Goal: Task Accomplishment & Management: Use online tool/utility

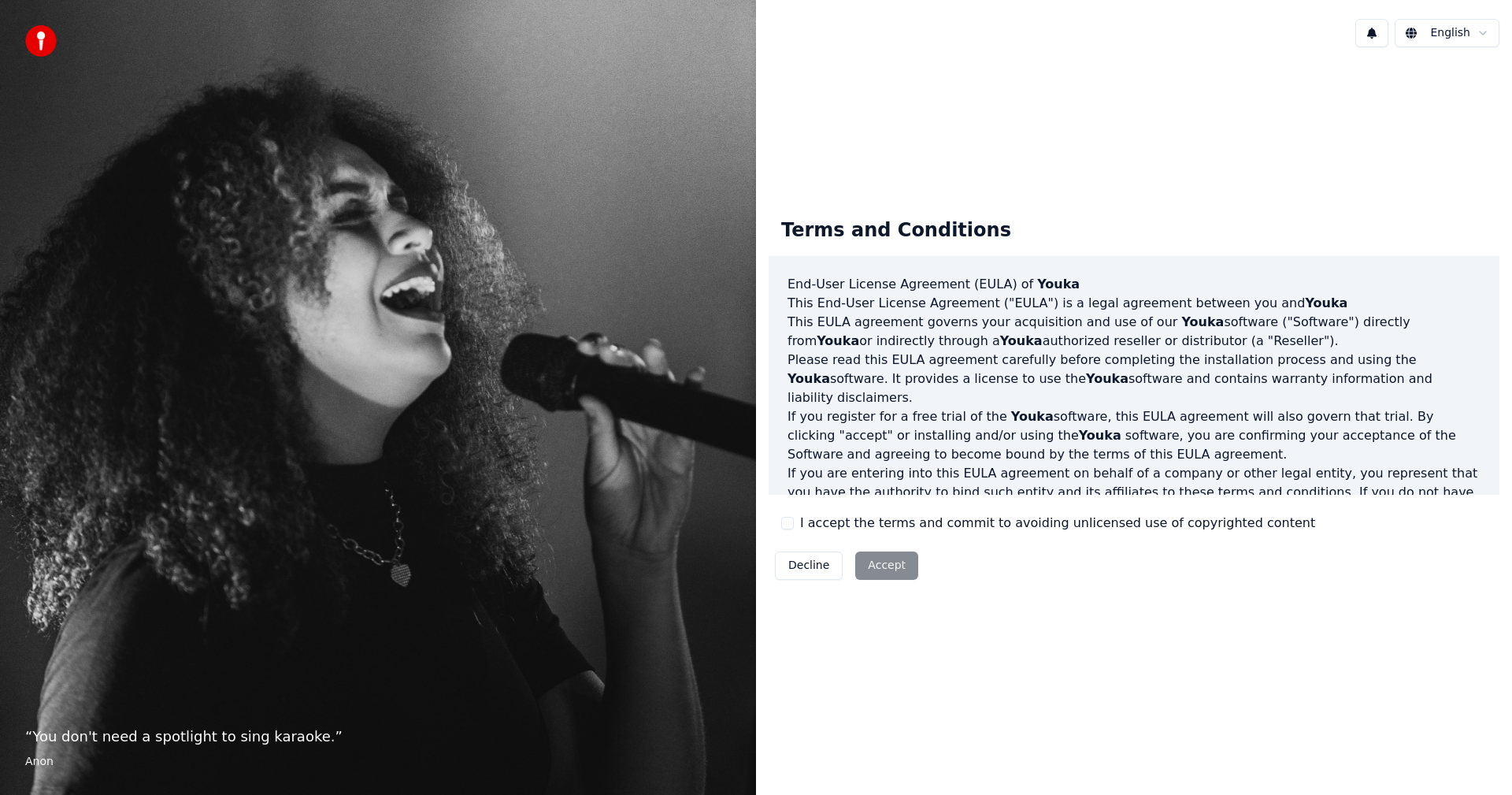
click at [989, 531] on label "I accept the terms and commit to avoiding unlicensed use of copyrighted content" at bounding box center [1058, 523] width 515 height 19
click at [794, 530] on button "I accept the terms and commit to avoiding unlicensed use of copyrighted content" at bounding box center [788, 523] width 13 height 13
click at [892, 564] on button "Accept" at bounding box center [887, 566] width 63 height 28
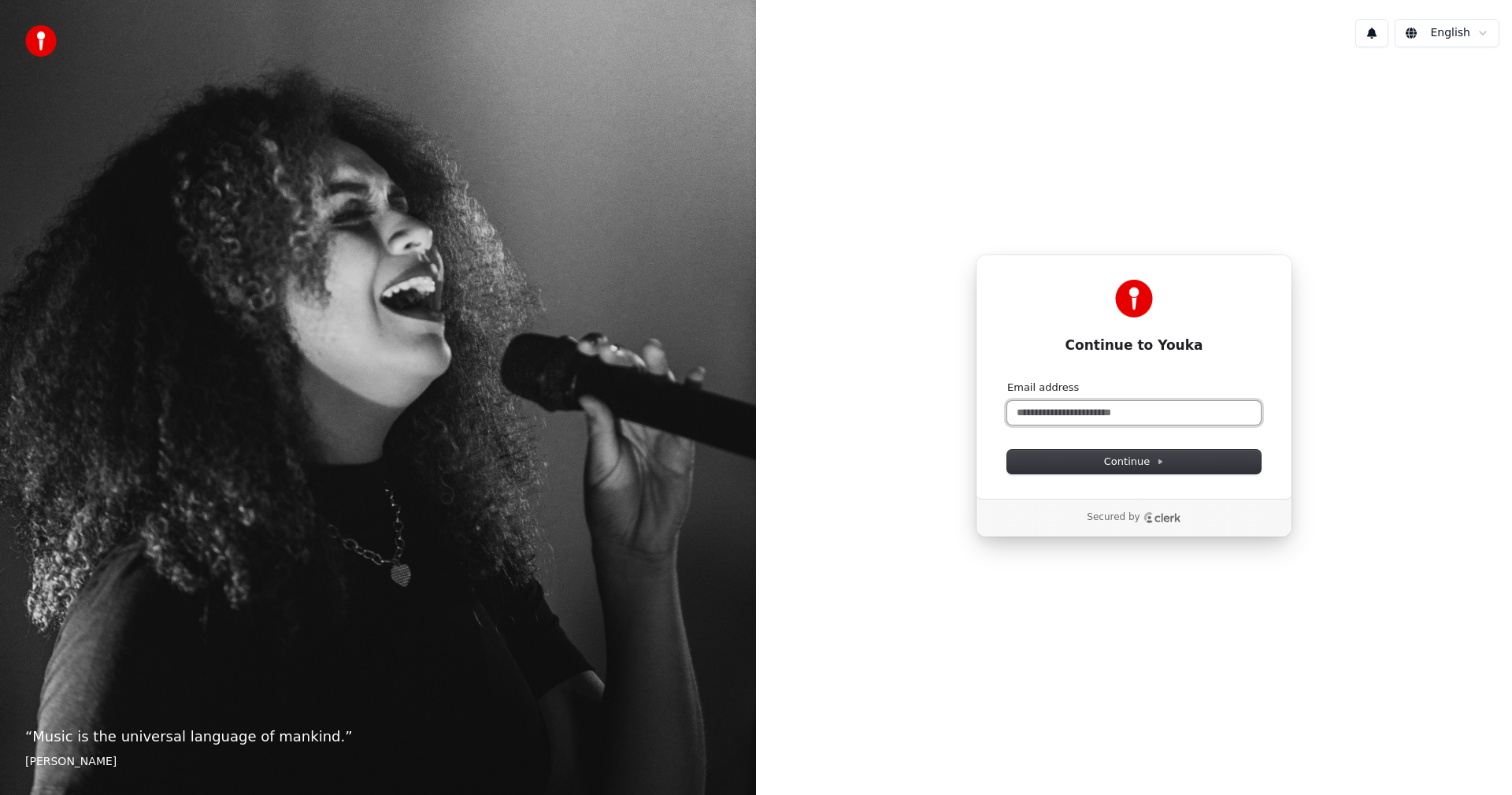
click at [1125, 414] on input "Email address" at bounding box center [1134, 412] width 253 height 24
click at [1007, 380] on button "submit" at bounding box center [1007, 380] width 0 height 0
type input "**********"
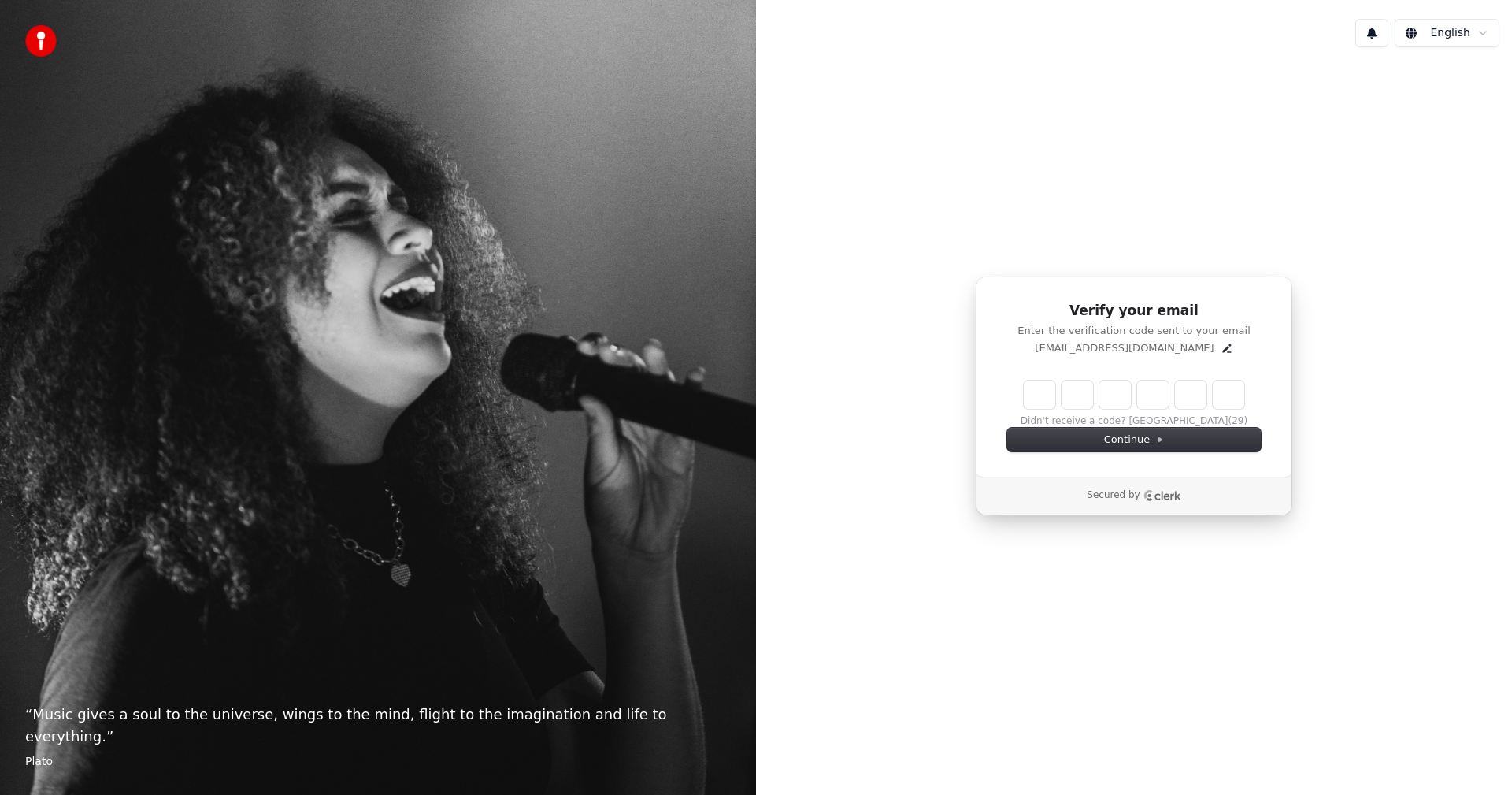
click at [1041, 391] on input "Enter verification code" at bounding box center [1133, 394] width 220 height 28
type input "******"
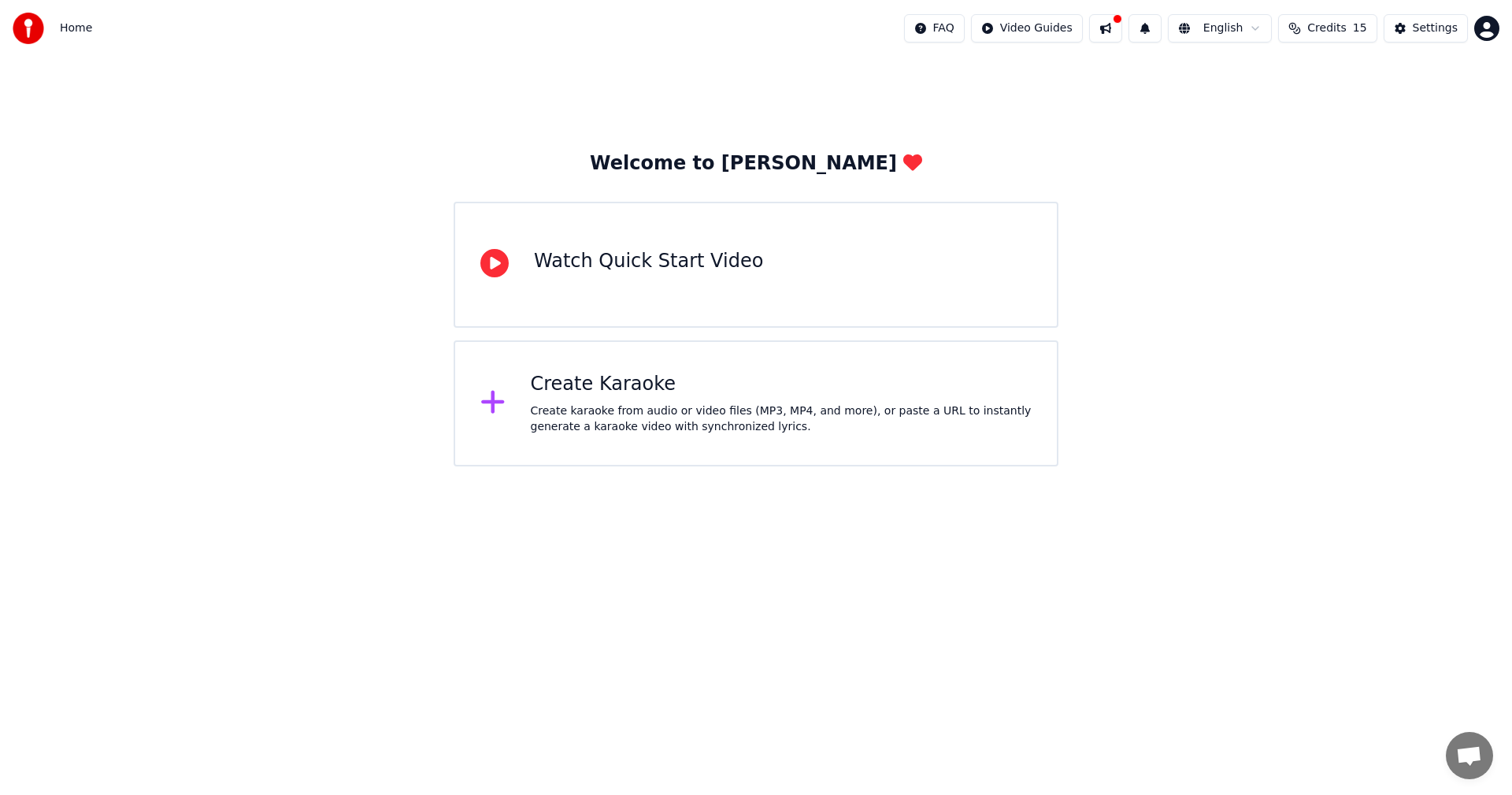
click at [1228, 29] on html "Home FAQ Video Guides English Credits 15 Settings Welcome to Youka Watch Quick …" at bounding box center [756, 233] width 1512 height 467
click at [1117, 151] on html "Home FAQ Video Guides English Credits 15 Settings Welcome to Youka Watch Quick …" at bounding box center [756, 233] width 1512 height 467
click at [626, 387] on div "Create Karaoke" at bounding box center [782, 384] width 502 height 25
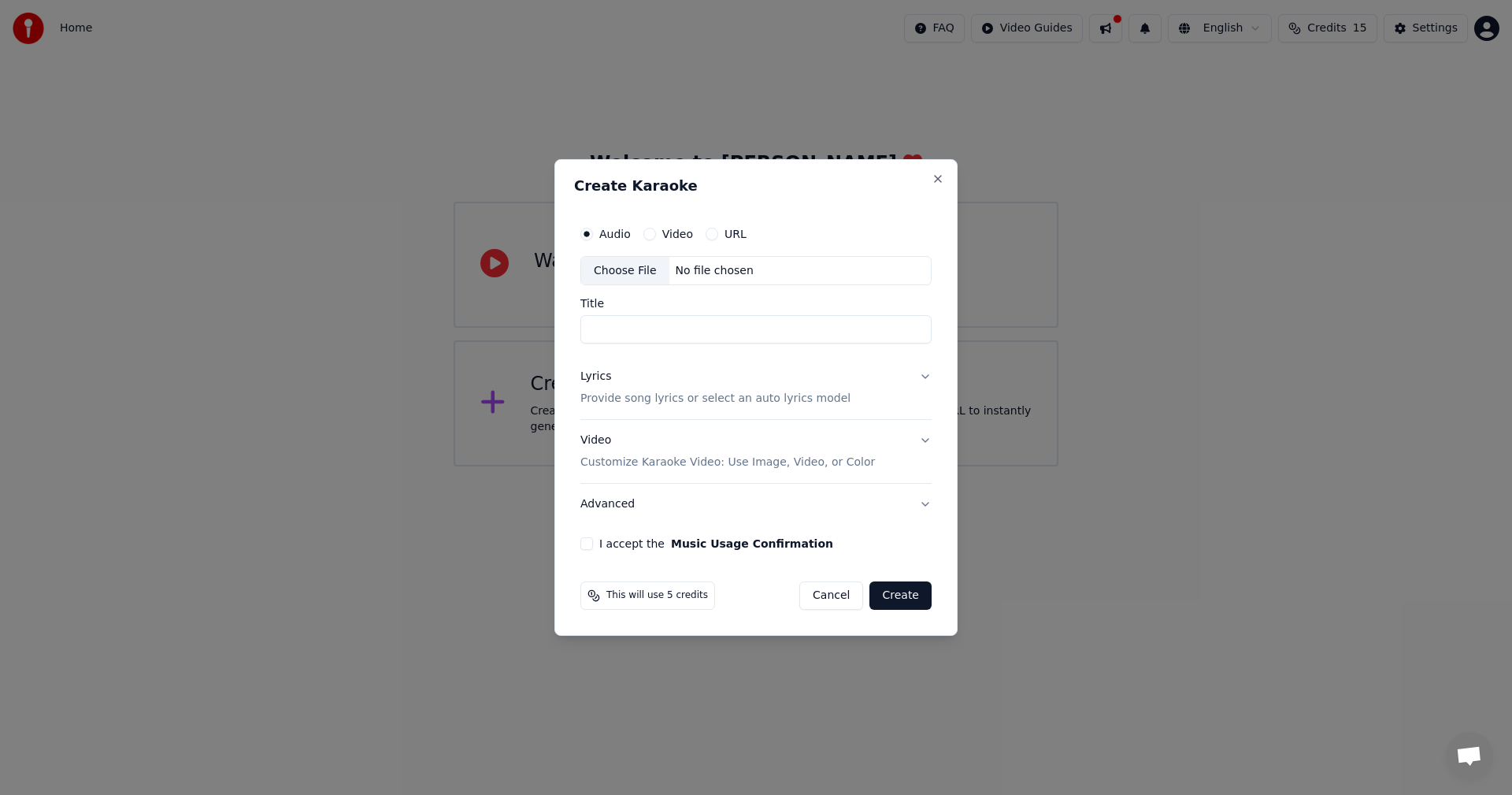
click at [655, 275] on div "Choose File" at bounding box center [626, 271] width 89 height 28
type input "**********"
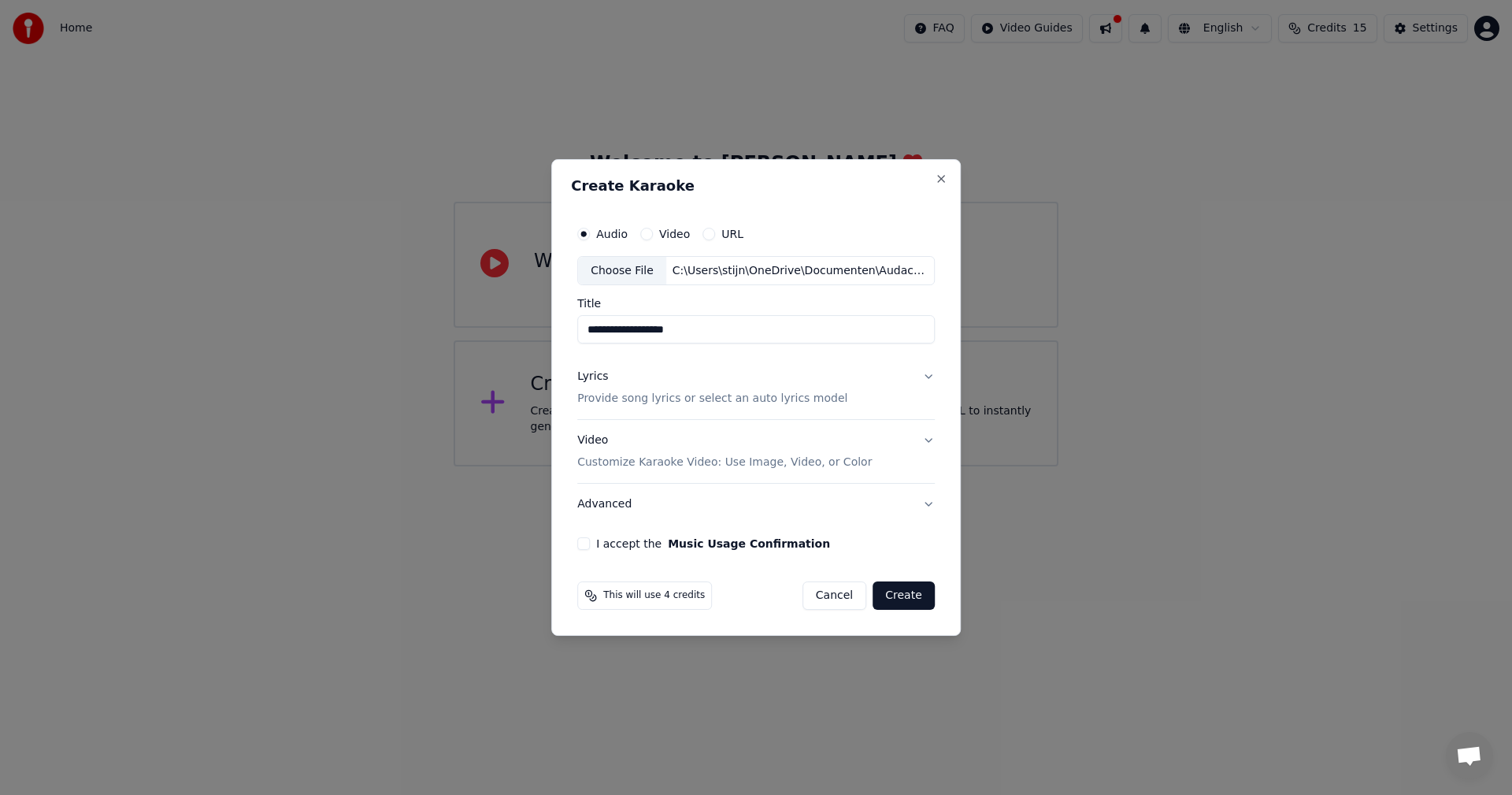
click at [806, 397] on p "Provide song lyrics or select an auto lyrics model" at bounding box center [713, 399] width 271 height 15
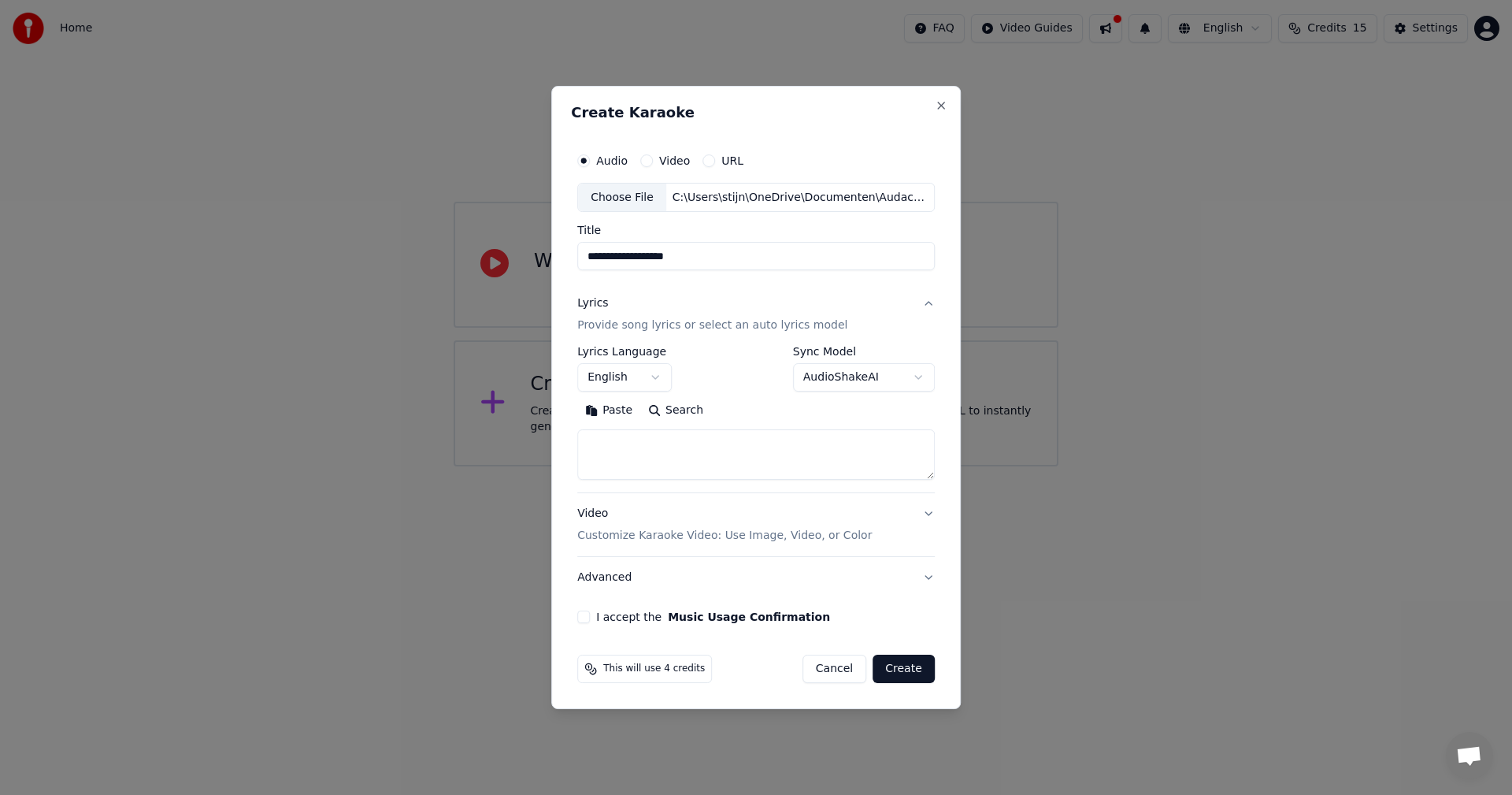
click at [711, 324] on p "Provide song lyrics or select an auto lyrics model" at bounding box center [713, 326] width 271 height 15
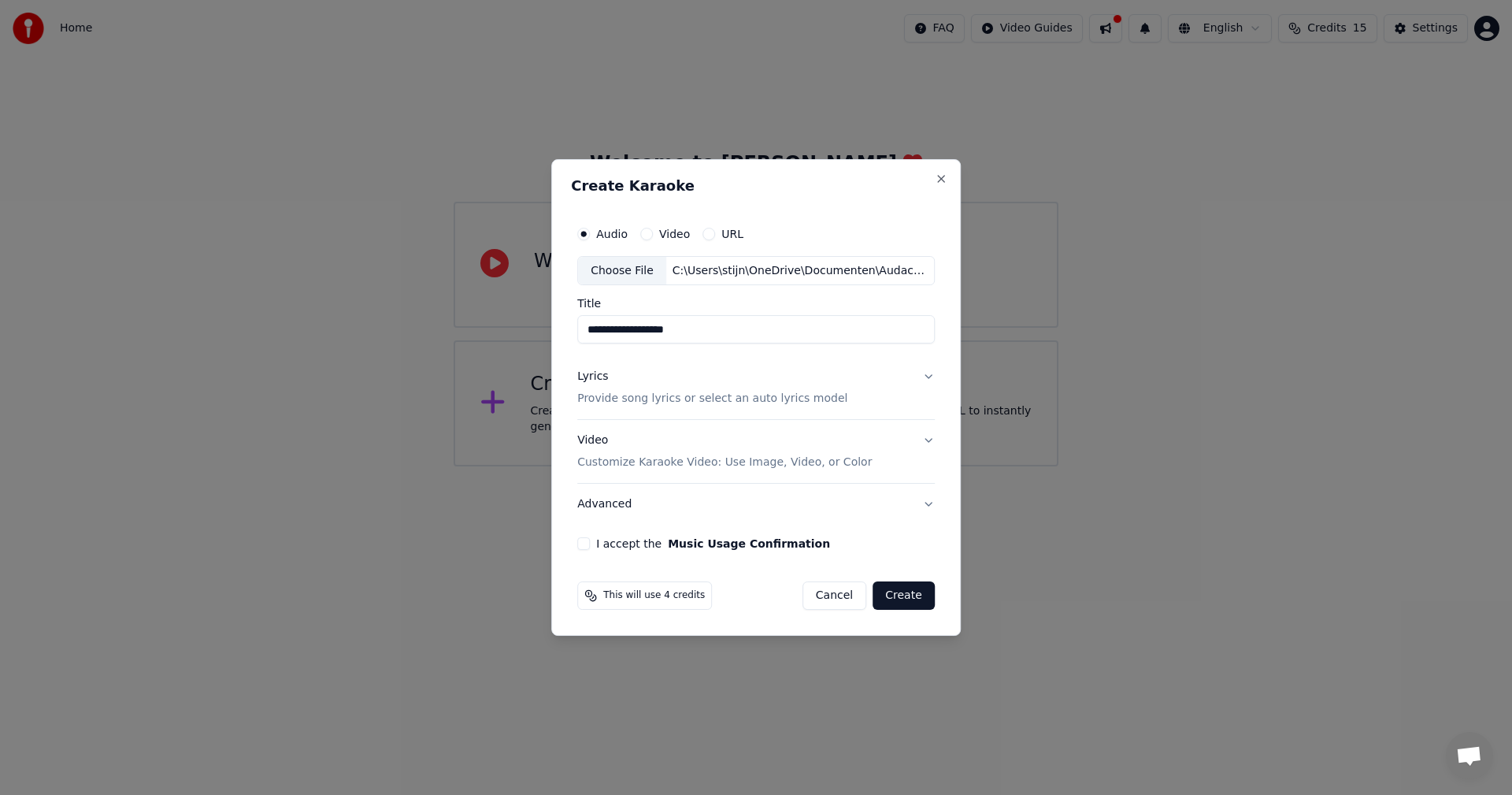
click at [740, 401] on p "Provide song lyrics or select an auto lyrics model" at bounding box center [713, 399] width 271 height 15
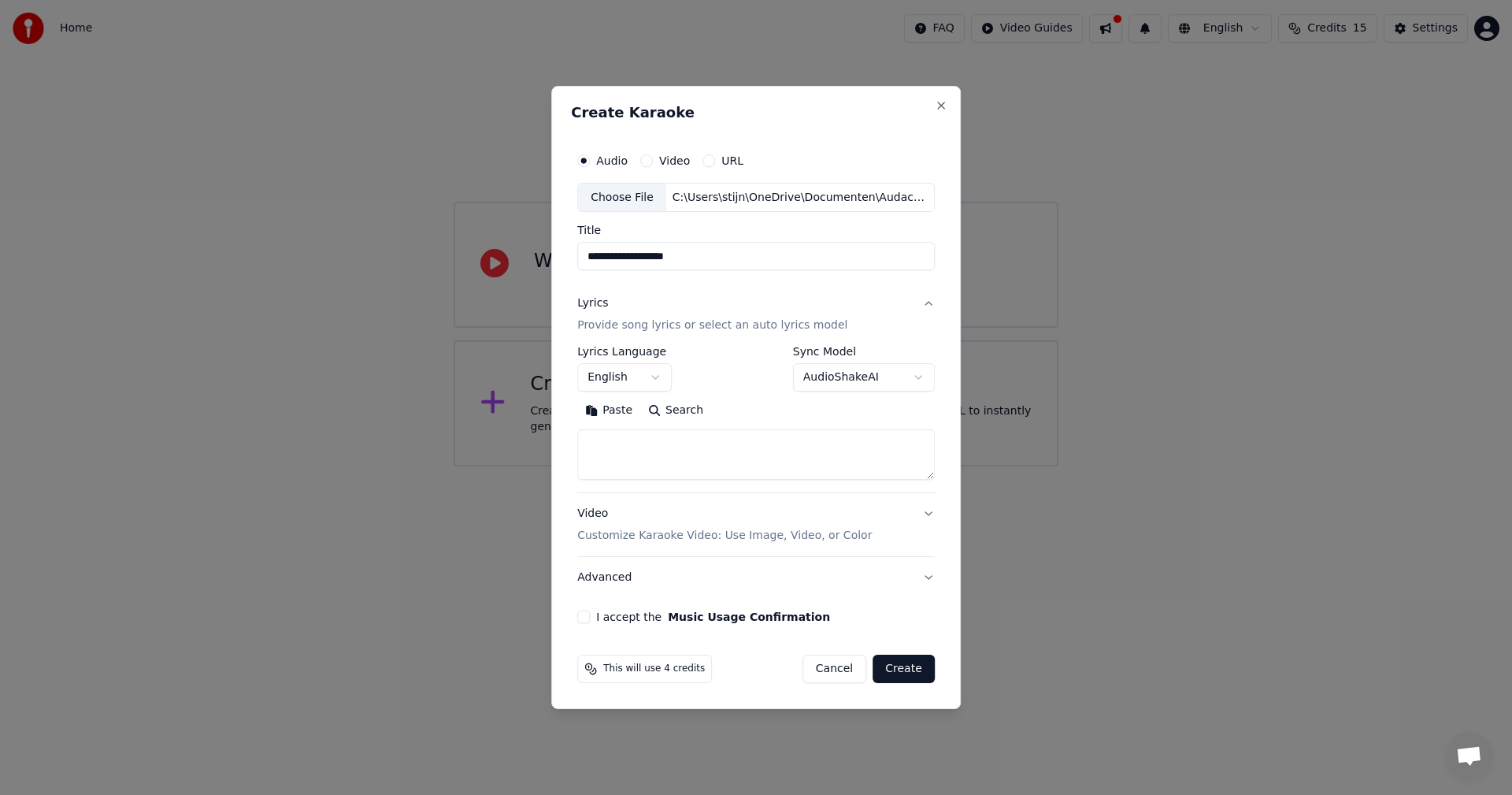
click at [669, 412] on button "Search" at bounding box center [675, 411] width 71 height 25
click at [666, 444] on textarea at bounding box center [756, 455] width 357 height 50
click at [831, 457] on textarea at bounding box center [756, 455] width 357 height 50
paste textarea "**********"
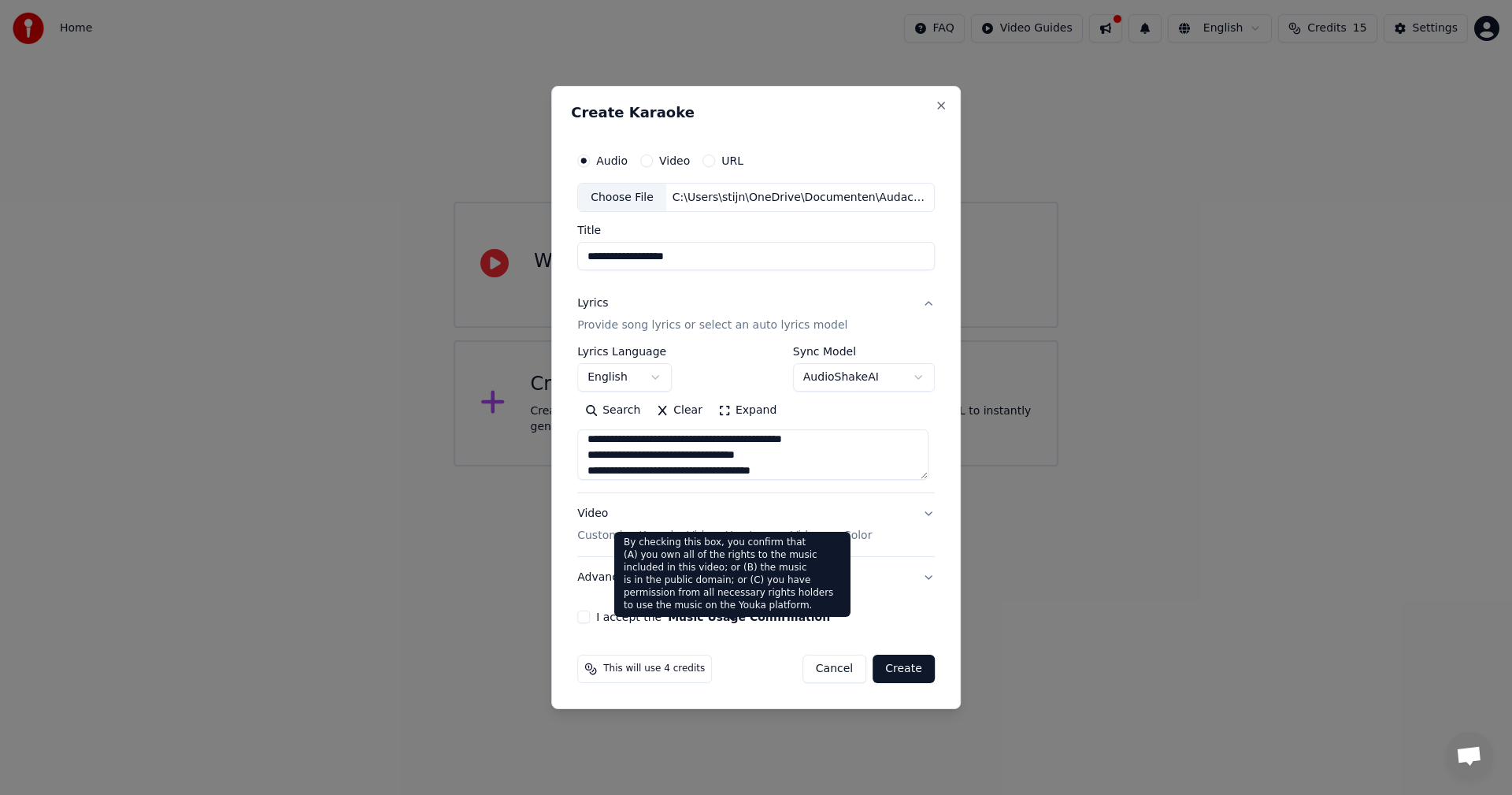
type textarea "**********"
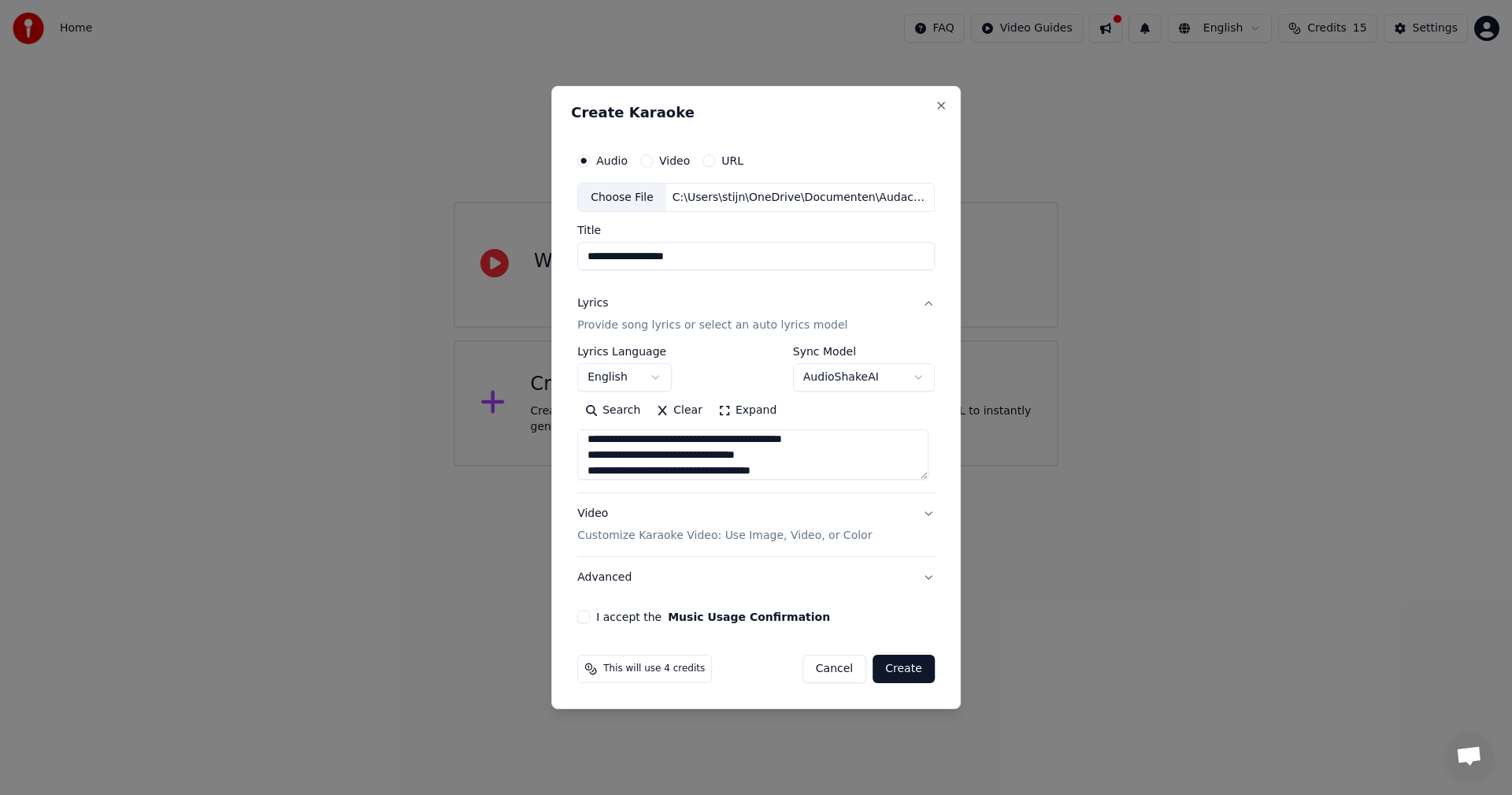
click at [637, 617] on label "I accept the Music Usage Confirmation" at bounding box center [713, 617] width 234 height 11
click at [590, 617] on button "I accept the Music Usage Confirmation" at bounding box center [584, 617] width 13 height 13
click at [896, 667] on button "Create" at bounding box center [903, 669] width 63 height 28
select select "**"
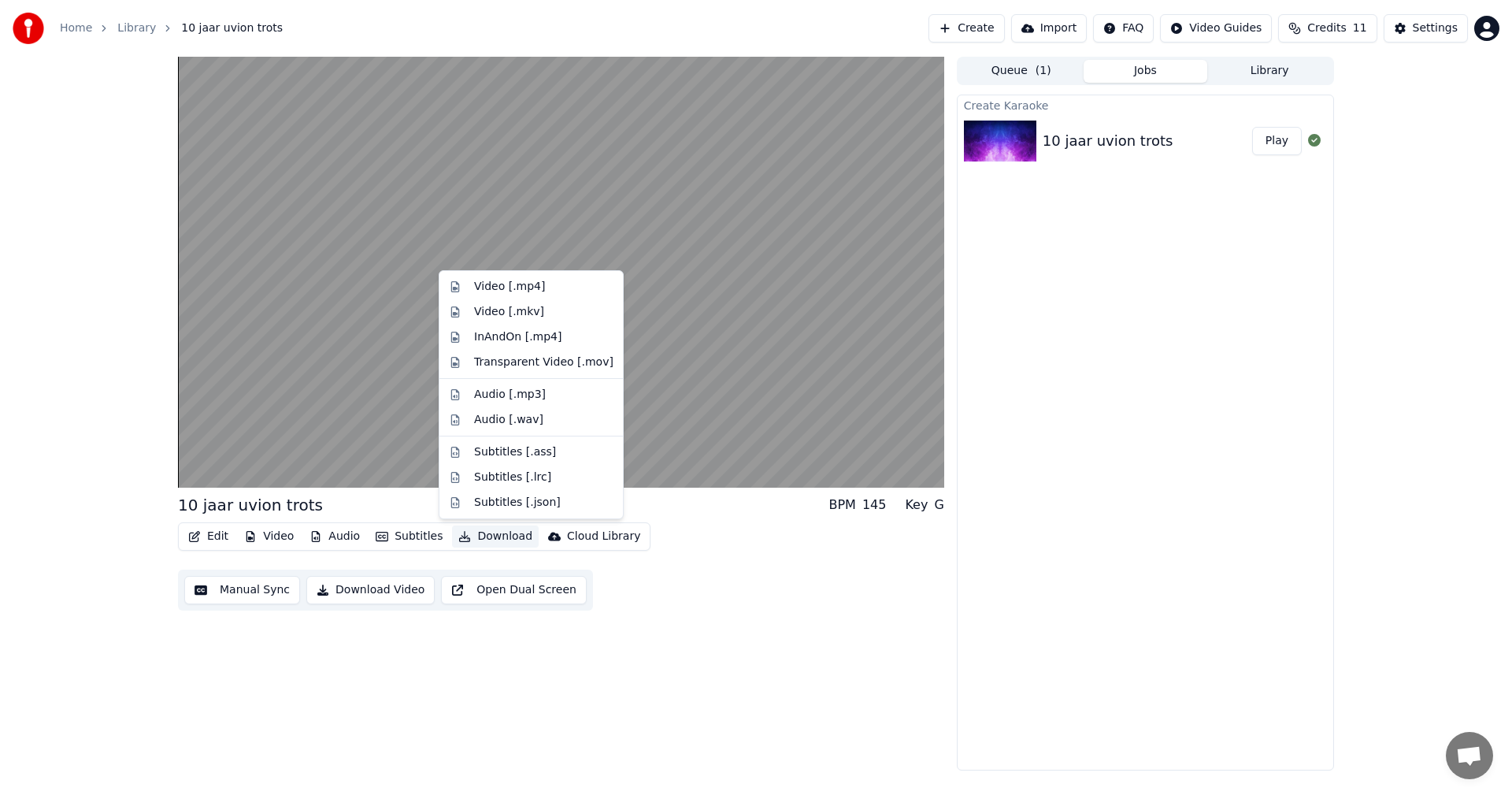
click at [477, 540] on button "Download" at bounding box center [496, 537] width 87 height 22
click at [503, 289] on div "Video [.mp4]" at bounding box center [509, 286] width 71 height 15
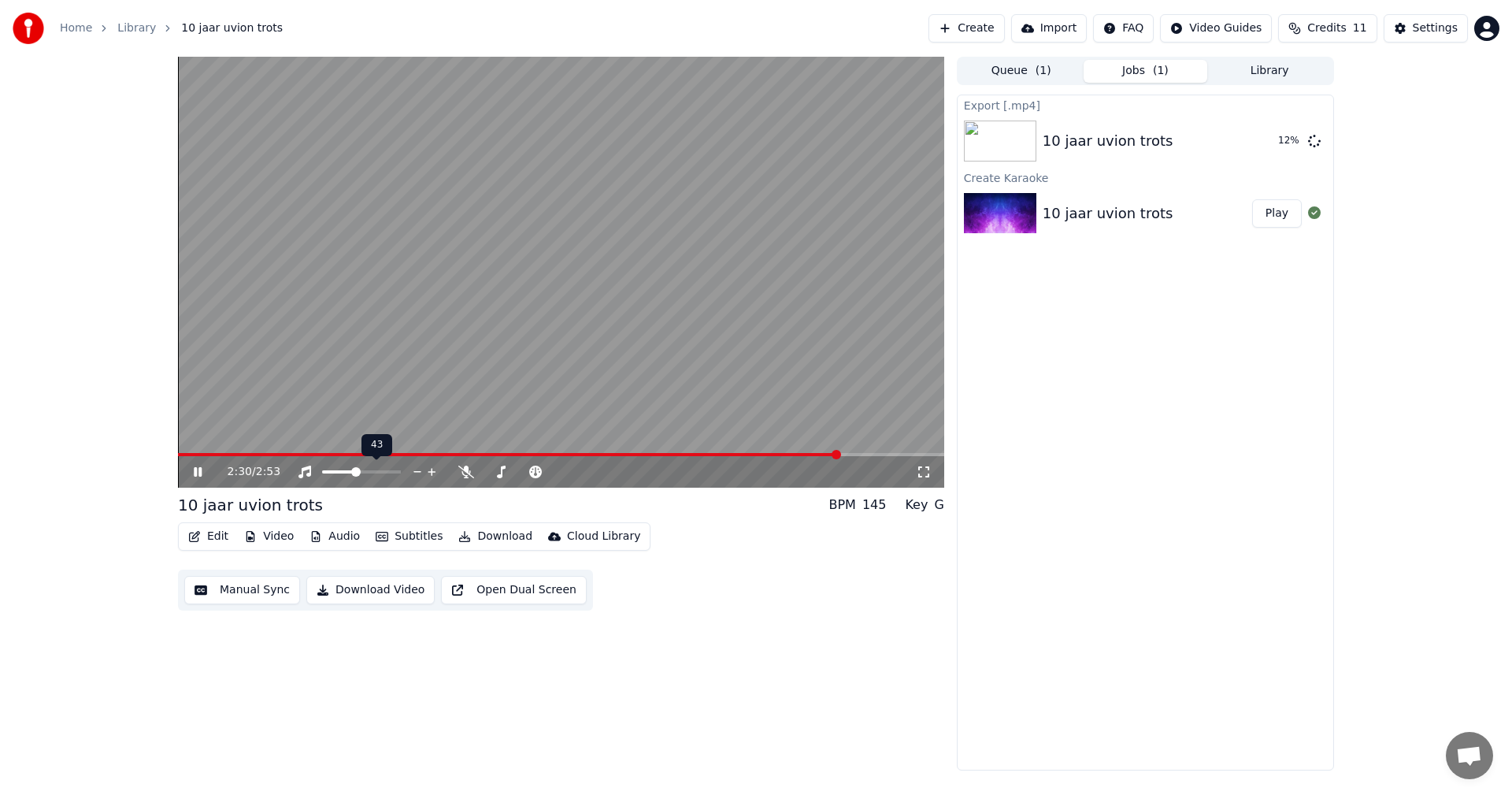
click at [355, 473] on span at bounding box center [340, 472] width 34 height 3
click at [329, 474] on span at bounding box center [332, 472] width 10 height 10
click at [1277, 141] on button "Show" at bounding box center [1274, 141] width 57 height 28
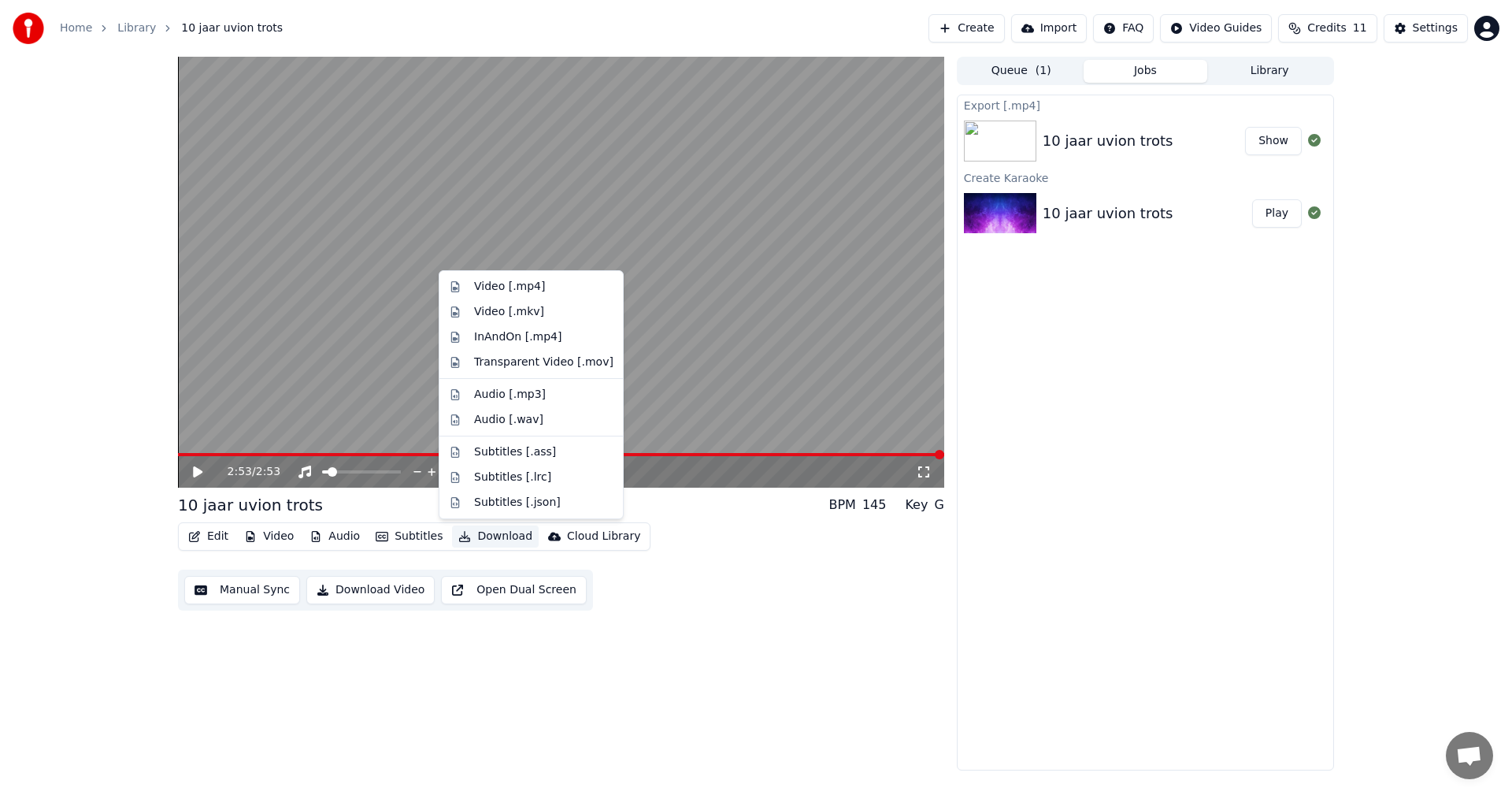
click at [476, 533] on button "Download" at bounding box center [496, 537] width 87 height 22
click at [511, 363] on div "Transparent Video [.mov]" at bounding box center [544, 362] width 140 height 15
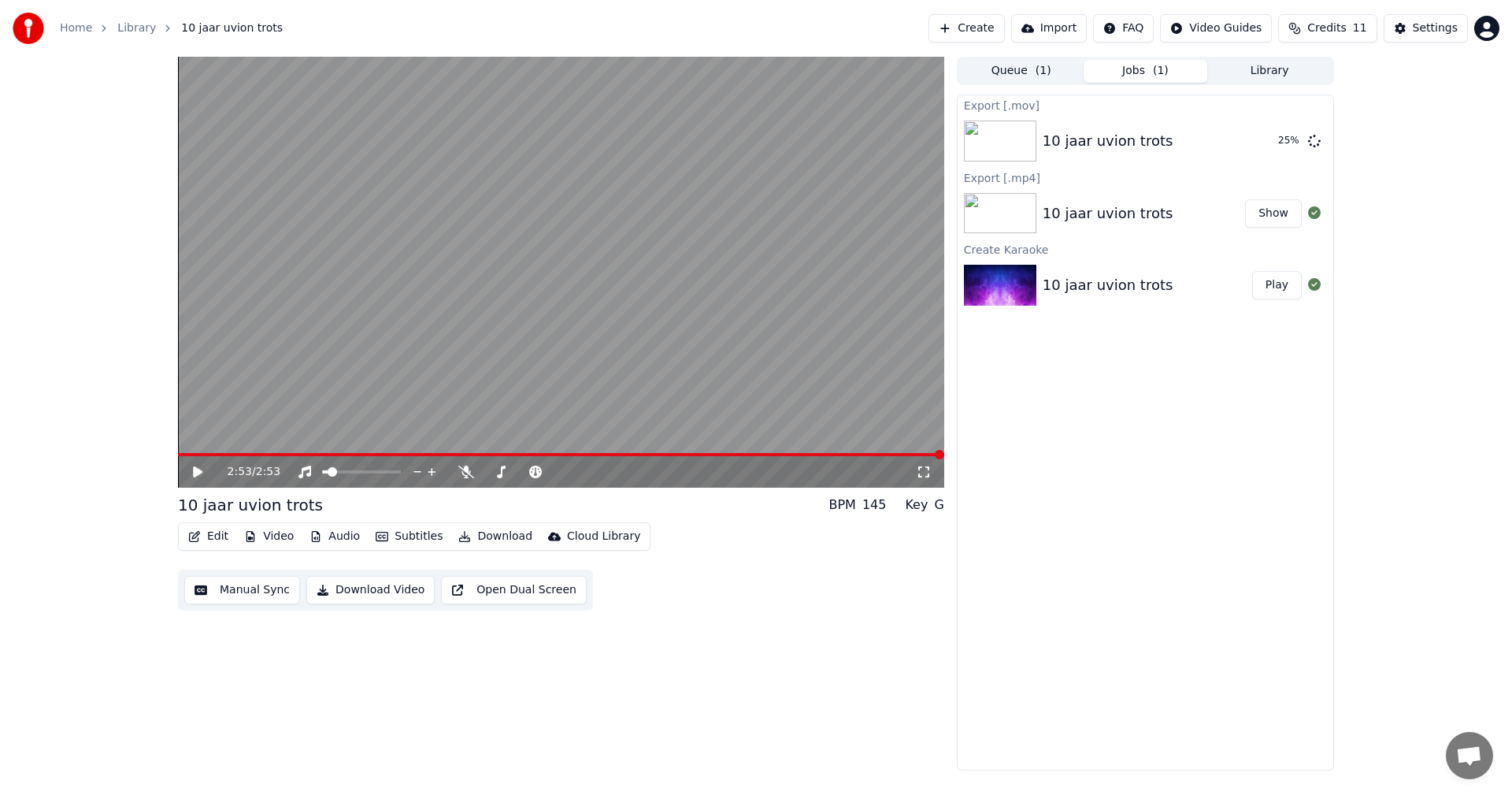
click at [1102, 495] on div "Export [.mov] 10 jaar uvion trots 25 % Export [.mp4] 10 jaar uvion trots Show C…" at bounding box center [1146, 432] width 377 height 676
click at [195, 474] on icon at bounding box center [198, 472] width 10 height 11
click at [488, 476] on span at bounding box center [493, 472] width 10 height 10
click at [568, 477] on span at bounding box center [573, 472] width 10 height 10
click at [539, 471] on icon at bounding box center [536, 472] width 13 height 13
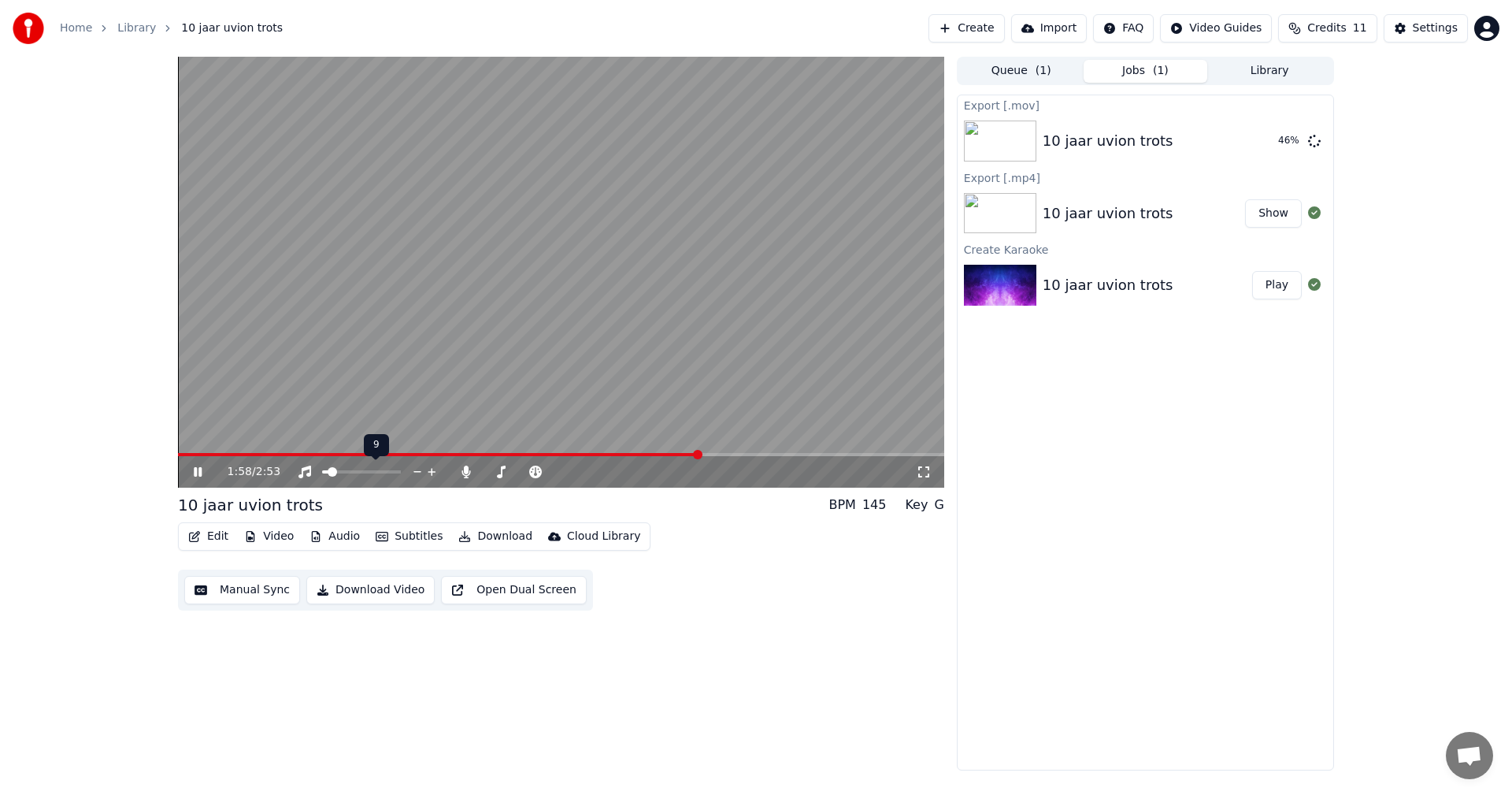
click at [430, 471] on icon at bounding box center [432, 471] width 15 height 15
click at [609, 471] on span at bounding box center [605, 472] width 10 height 10
click at [591, 475] on span at bounding box center [591, 472] width 10 height 10
click at [367, 471] on span at bounding box center [362, 472] width 79 height 3
click at [396, 476] on span at bounding box center [391, 472] width 10 height 10
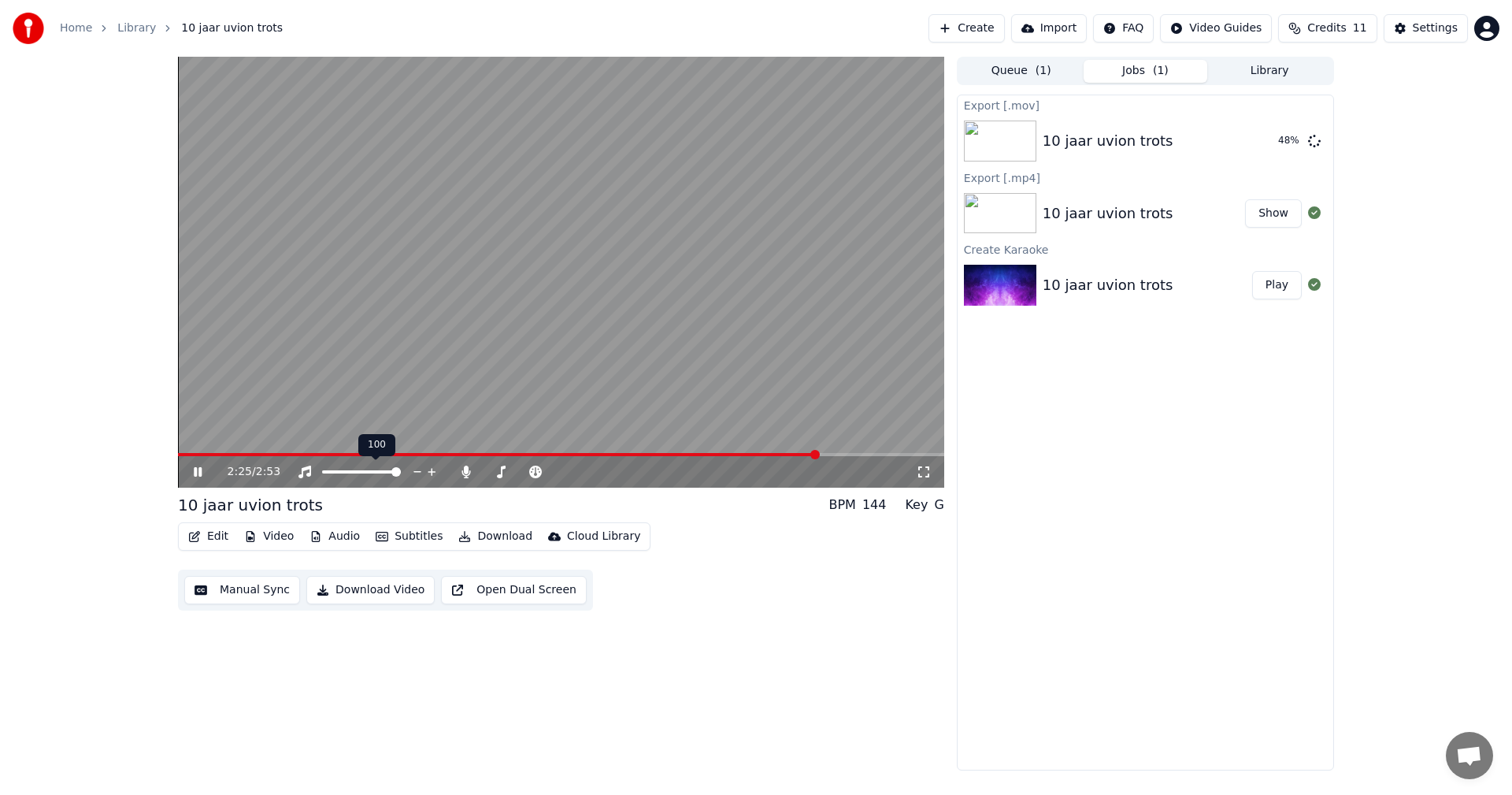
click at [401, 476] on span at bounding box center [396, 472] width 10 height 10
click at [362, 470] on div at bounding box center [376, 471] width 127 height 15
click at [355, 473] on span at bounding box center [339, 472] width 33 height 3
click at [501, 474] on span at bounding box center [503, 472] width 10 height 10
click at [1034, 73] on button "Queue ( 1 )" at bounding box center [1021, 72] width 124 height 23
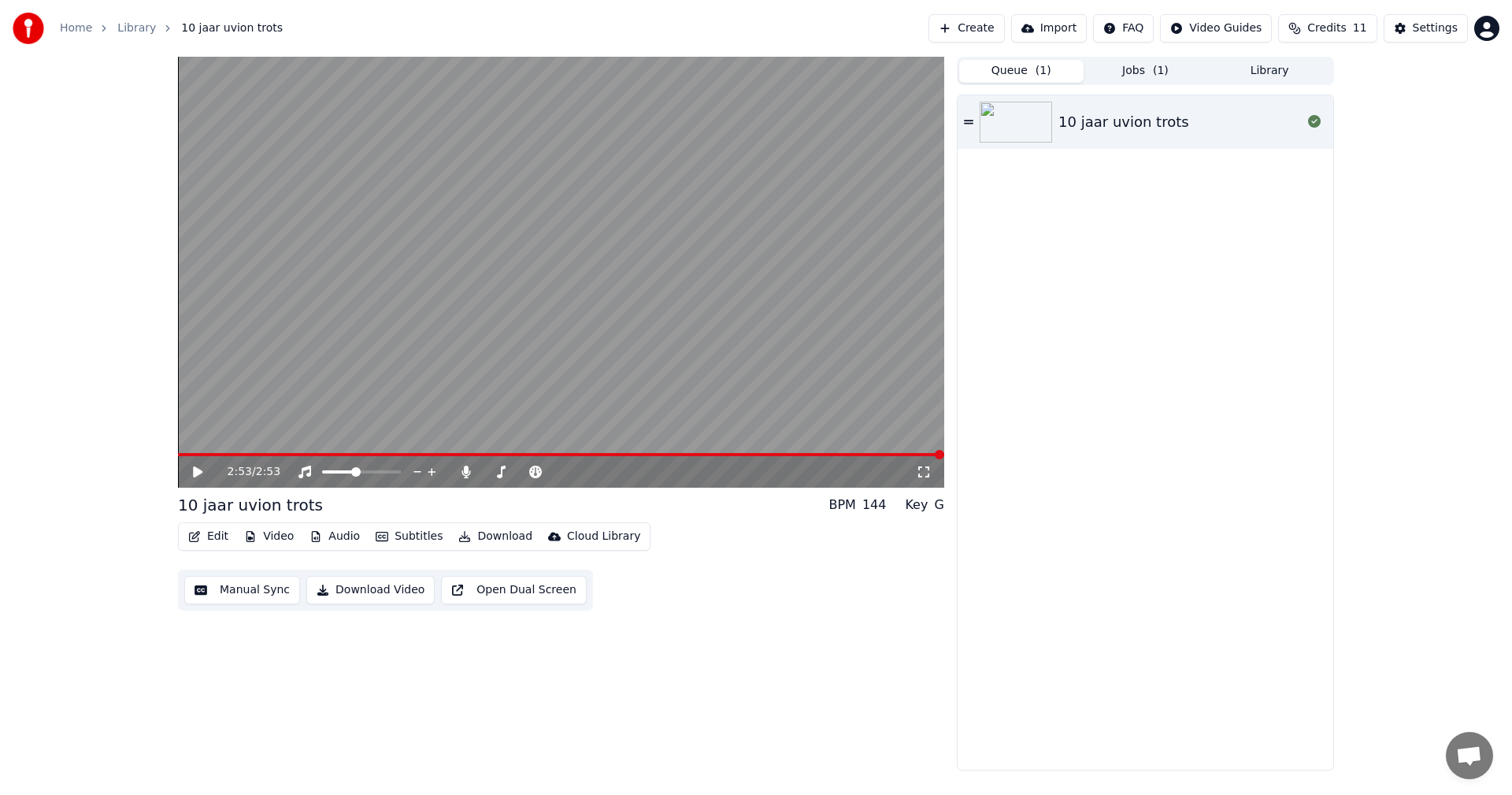
click at [1119, 72] on button "Jobs ( 1 )" at bounding box center [1146, 72] width 124 height 23
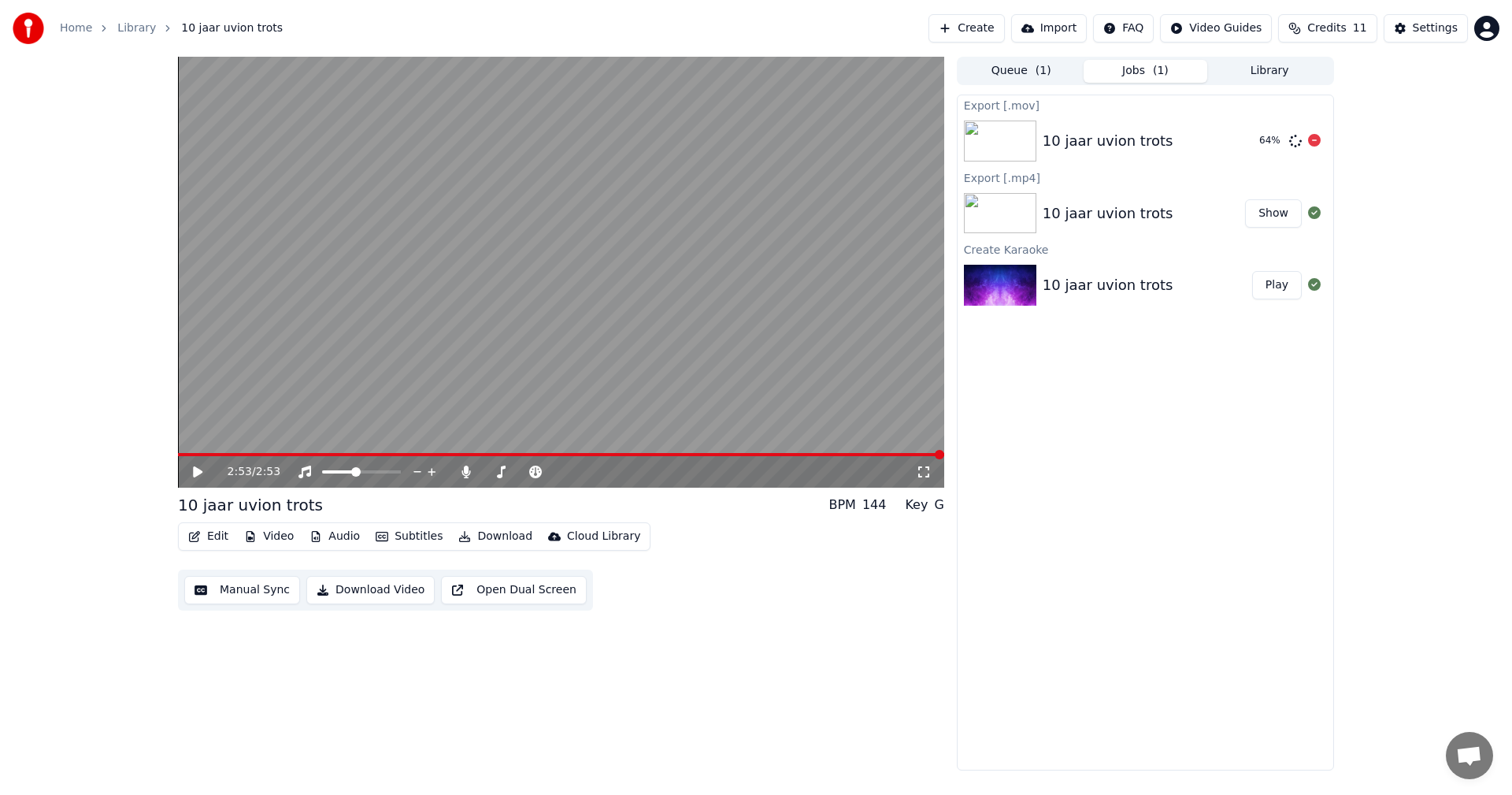
click at [1188, 140] on div "10 jaar uvion trots" at bounding box center [1145, 141] width 204 height 22
